Goal: Task Accomplishment & Management: Use online tool/utility

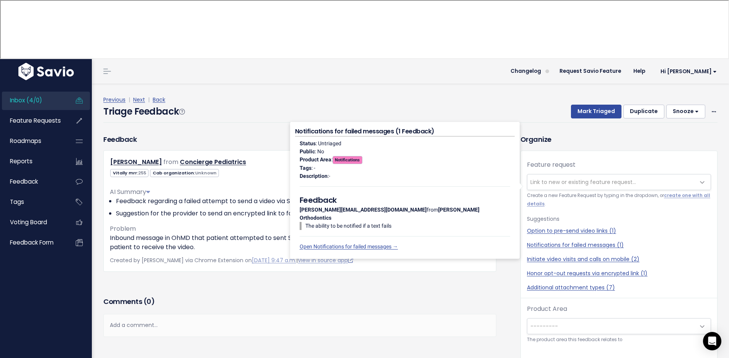
click at [377, 157] on div "Dana Szczepaniak from Concierge Pediatrics" at bounding box center [300, 162] width 392 height 11
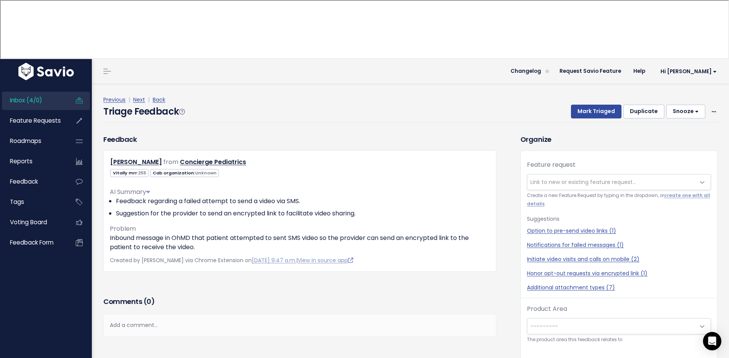
click at [569, 174] on span "Link to new or existing feature request..." at bounding box center [612, 181] width 168 height 15
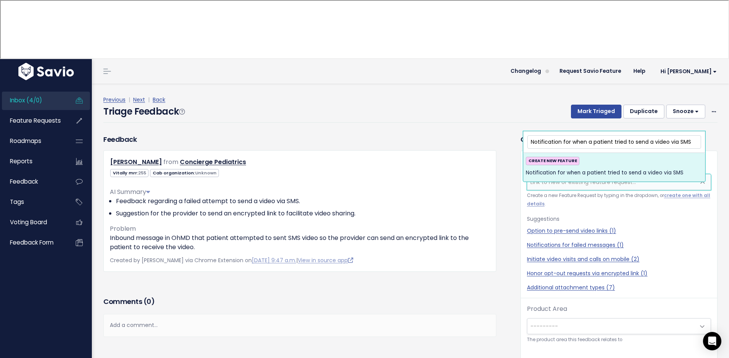
click at [651, 142] on input "Notification for when a patient tried to send a video via SMS" at bounding box center [615, 141] width 174 height 13
type input "Notification for when a patient tried to send an inbound video via SMS"
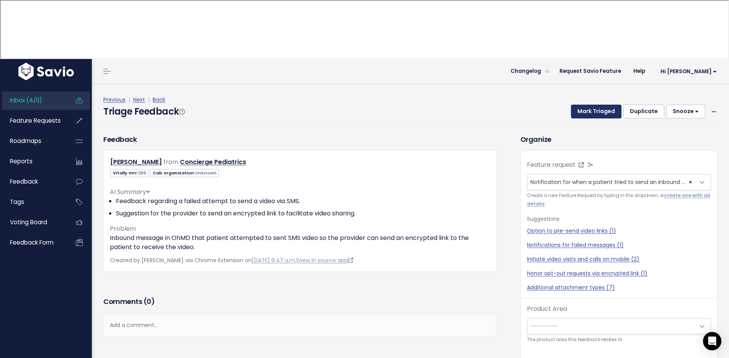
click at [584, 105] on button "Mark Triaged" at bounding box center [596, 112] width 51 height 14
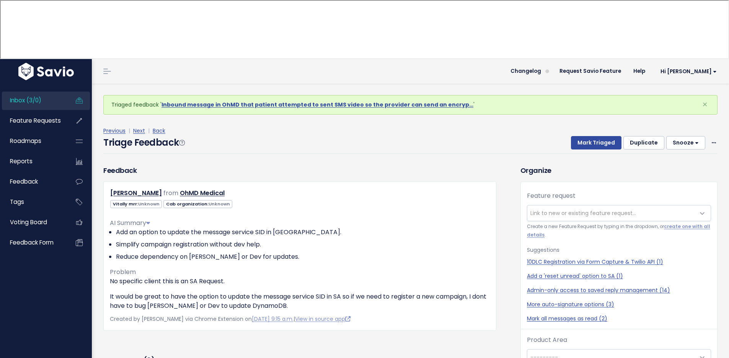
click at [42, 91] on link "Inbox (3/0)" at bounding box center [33, 100] width 62 height 18
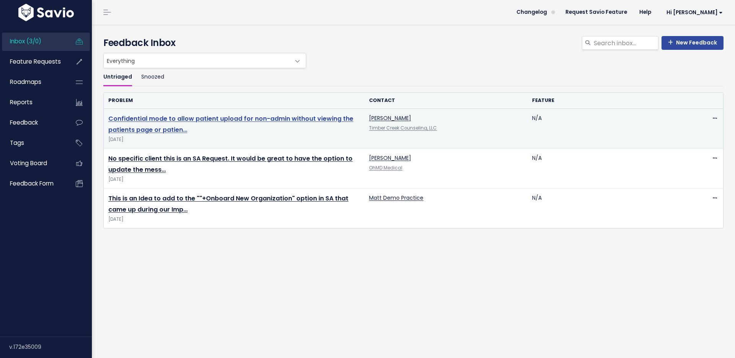
click at [162, 130] on link "Confidential mode to allow patient upload for non-admin without viewing the pat…" at bounding box center [230, 124] width 245 height 20
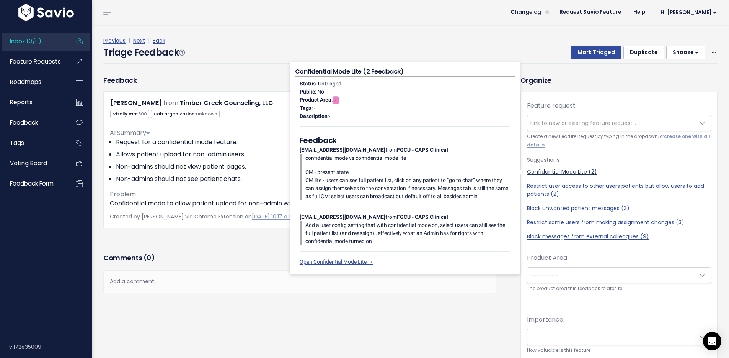
click at [562, 173] on link "Confidential Mode Lite (2)" at bounding box center [619, 172] width 184 height 8
select select "60495"
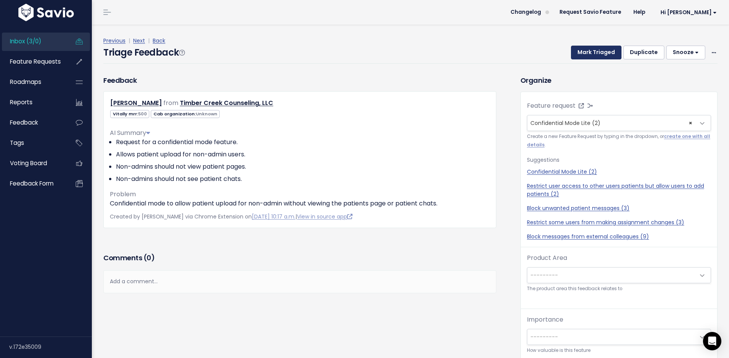
click at [596, 49] on button "Mark Triaged" at bounding box center [596, 53] width 51 height 14
